Goal: Check status: Check status

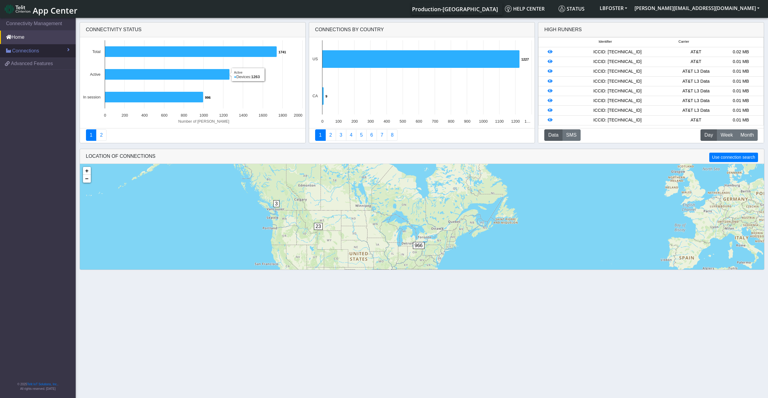
click at [43, 48] on link "Connections" at bounding box center [38, 50] width 76 height 13
click at [39, 64] on link "List" at bounding box center [38, 64] width 76 height 13
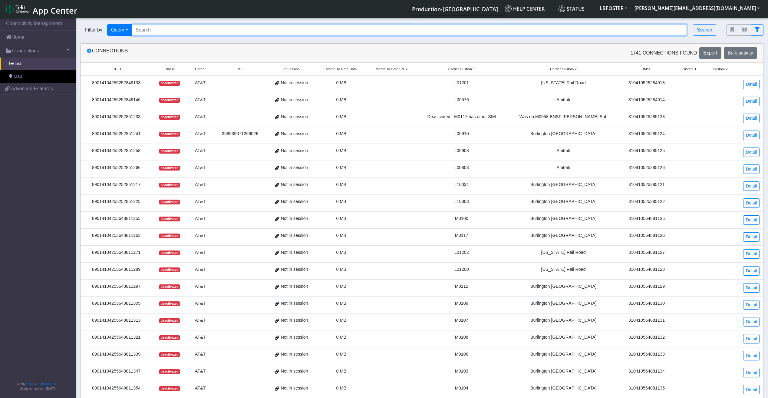
paste input "[TECHNICAL_ID] [TECHNICAL_ID] [TECHNICAL_ID] [TECHNICAL_ID] [TECHNICAL_ID]"
type input "89148000004025481782 89148000004025481790 89148000004025481808 8914800000402548…"
click at [701, 29] on button "Search" at bounding box center [704, 30] width 23 height 12
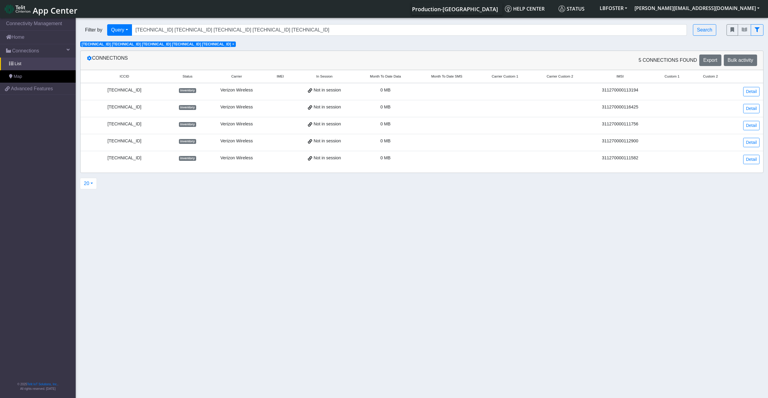
click at [230, 91] on div "Verizon Wireless" at bounding box center [236, 90] width 53 height 7
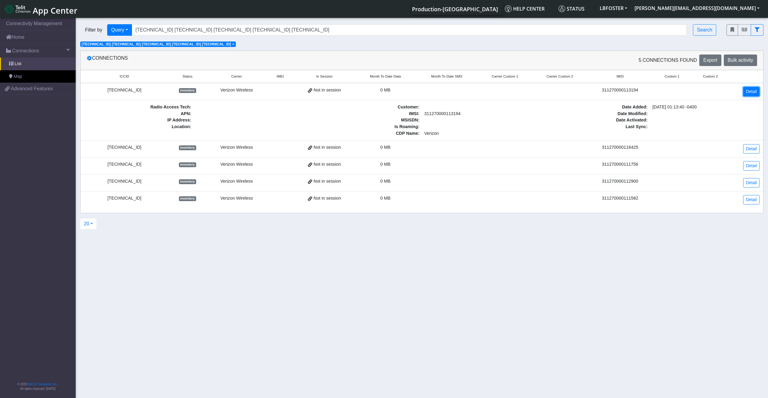
click at [745, 93] on link "Detail" at bounding box center [751, 91] width 16 height 9
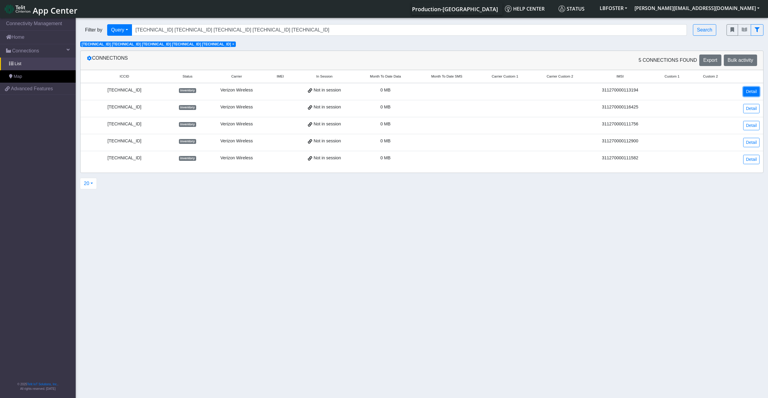
click at [756, 89] on link "Detail" at bounding box center [751, 91] width 16 height 9
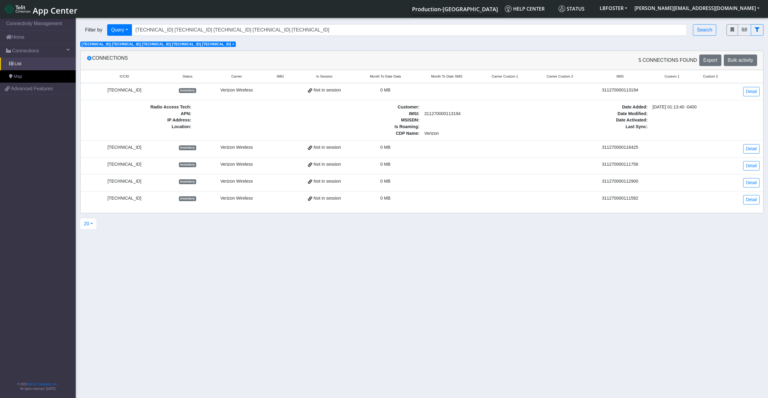
click at [143, 90] on div "89148000004025481790" at bounding box center [124, 90] width 81 height 7
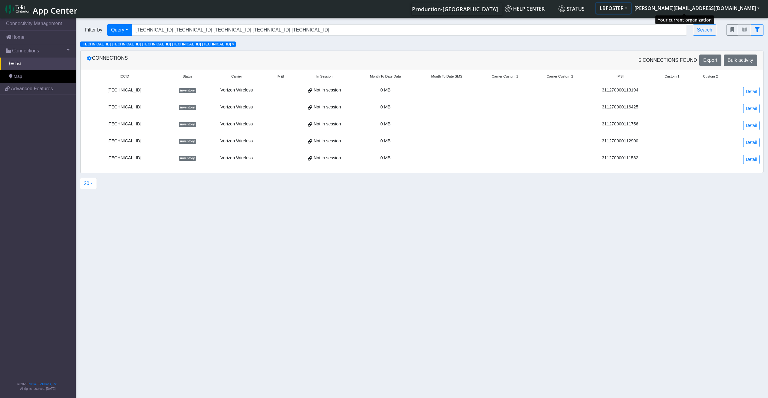
click at [631, 9] on button "LBFOSTER" at bounding box center [613, 8] width 35 height 11
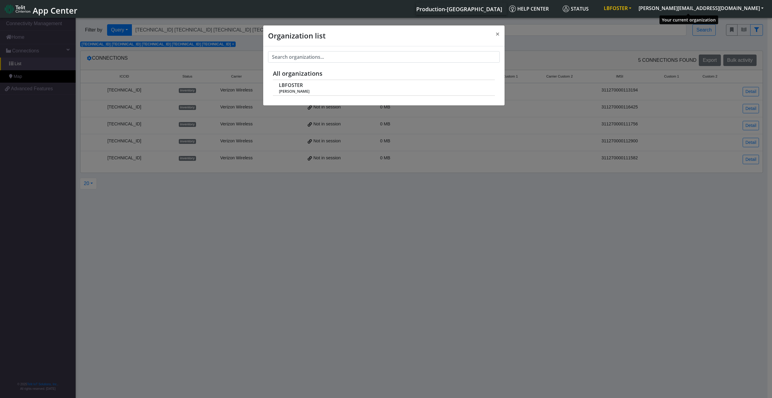
scroll to position [2, 0]
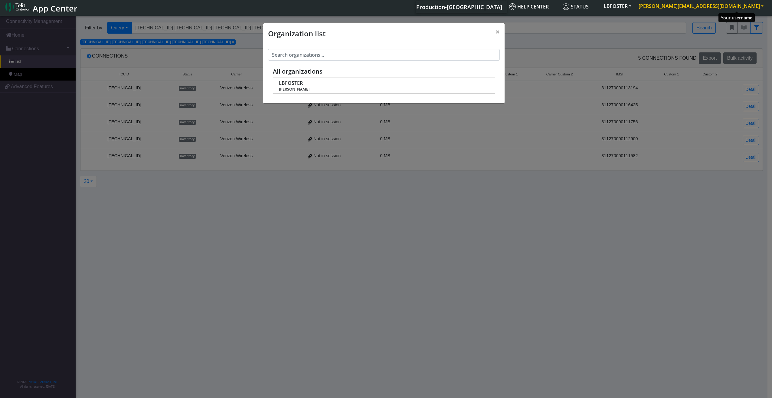
click at [717, 6] on button "[PERSON_NAME][EMAIL_ADDRESS][DOMAIN_NAME]" at bounding box center [701, 6] width 132 height 11
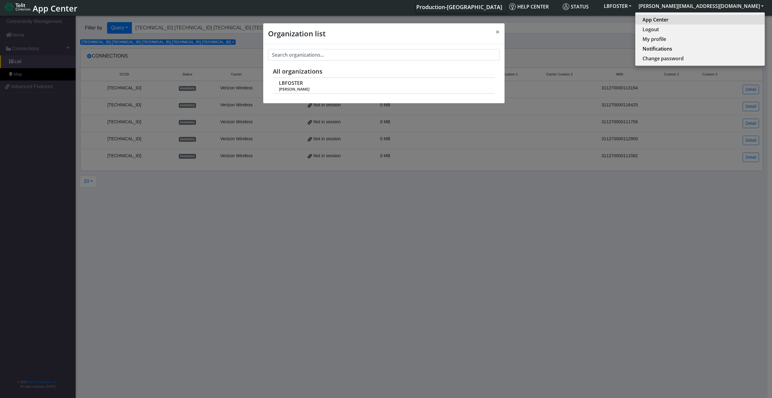
click at [717, 19] on link "App Center" at bounding box center [700, 19] width 115 height 7
